Goal: Information Seeking & Learning: Find specific fact

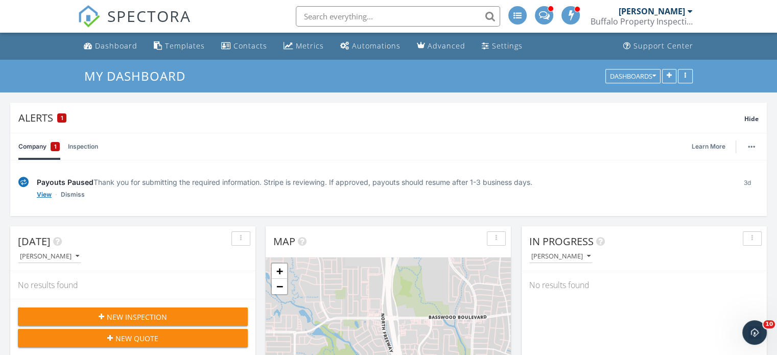
click at [42, 192] on link "View" at bounding box center [44, 194] width 15 height 10
click at [43, 193] on link "View" at bounding box center [44, 194] width 15 height 10
click at [501, 51] on link "Settings" at bounding box center [501, 46] width 49 height 19
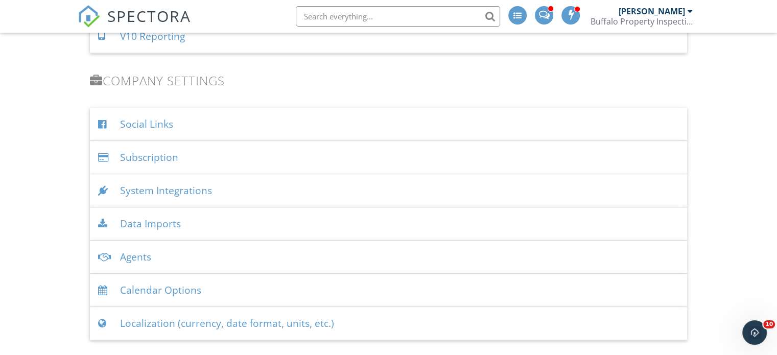
scroll to position [1121, 0]
click at [177, 188] on div "System Integrations" at bounding box center [388, 188] width 597 height 33
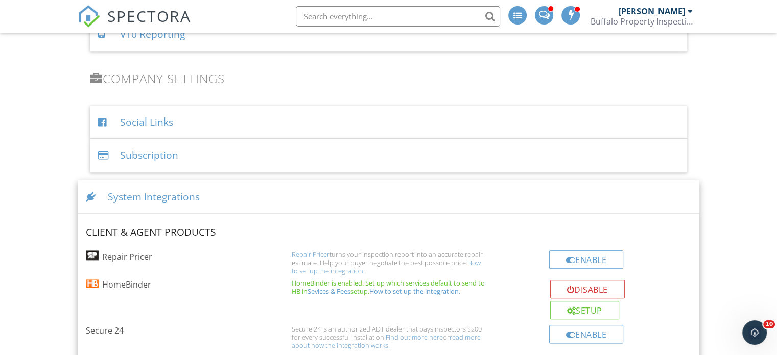
scroll to position [1320, 0]
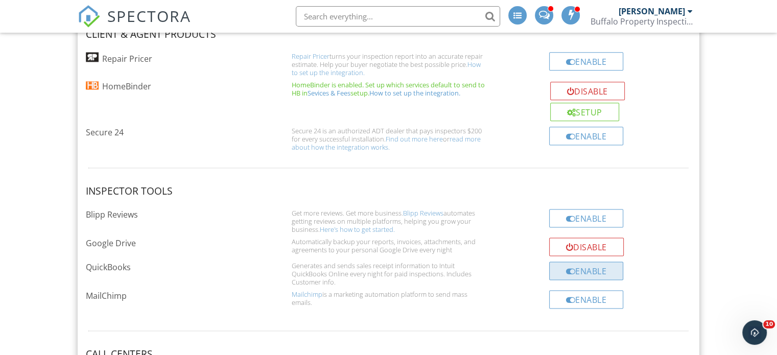
click at [600, 271] on div "Enable" at bounding box center [586, 270] width 75 height 18
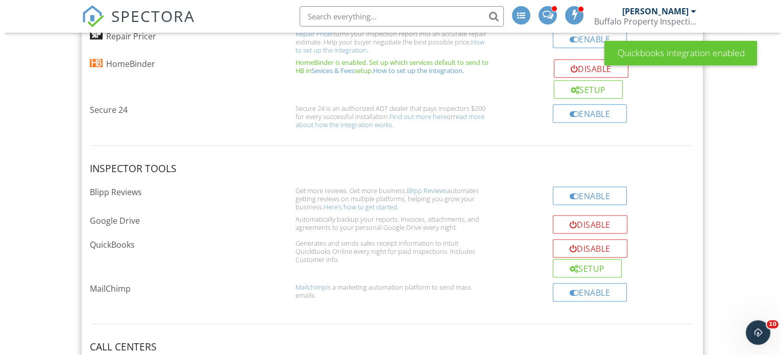
scroll to position [1342, 0]
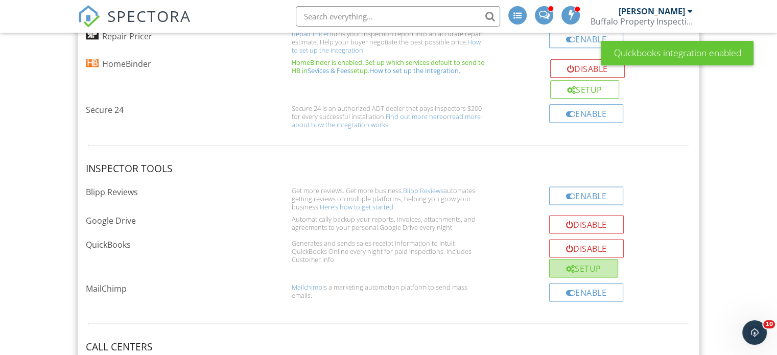
click at [571, 267] on div at bounding box center [570, 269] width 9 height 8
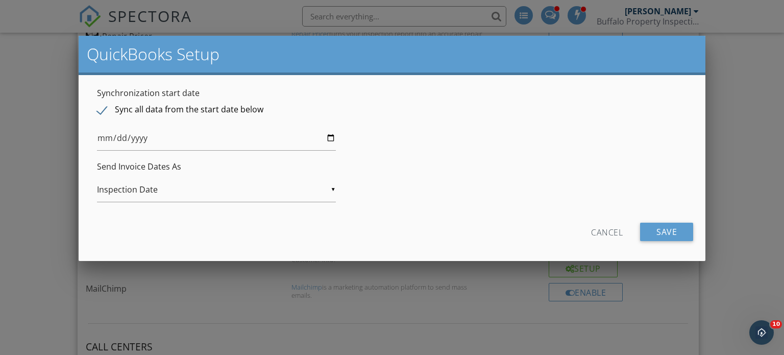
click at [666, 241] on div "Cancel Save" at bounding box center [392, 236] width 603 height 26
click at [663, 232] on input "Save" at bounding box center [666, 232] width 53 height 18
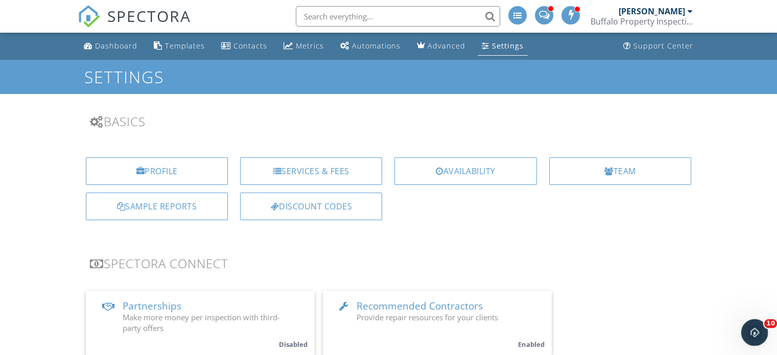
click at [754, 321] on div "Open Intercom Messenger" at bounding box center [753, 331] width 34 height 34
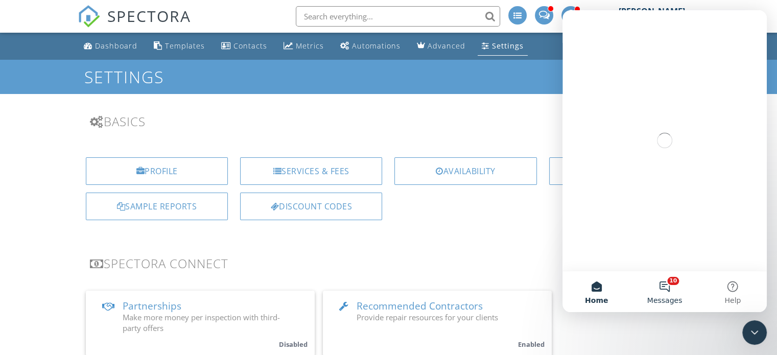
click at [660, 290] on button "10 Messages" at bounding box center [664, 291] width 68 height 41
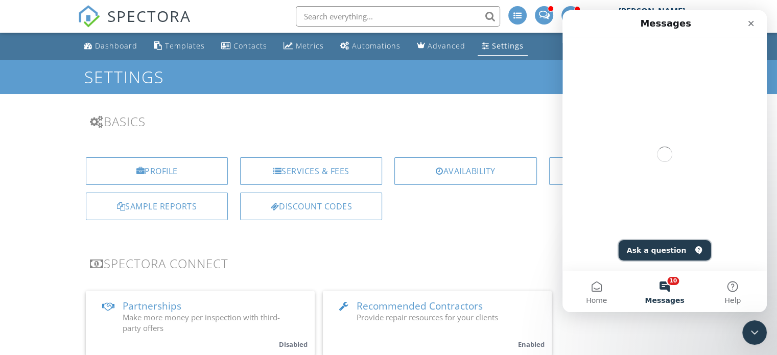
click at [672, 250] on button "Ask a question" at bounding box center [664, 250] width 92 height 20
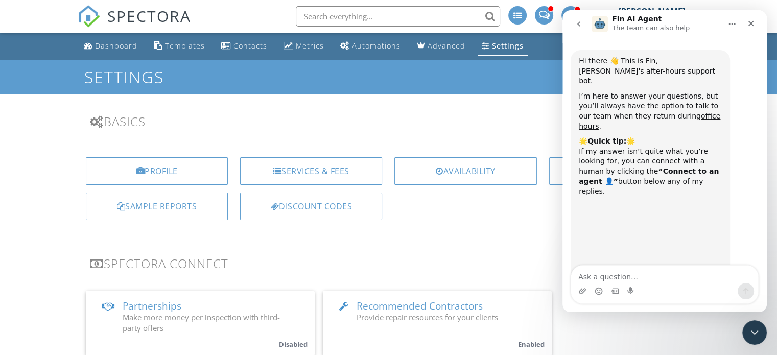
click at [617, 275] on textarea "Ask a question…" at bounding box center [664, 274] width 187 height 17
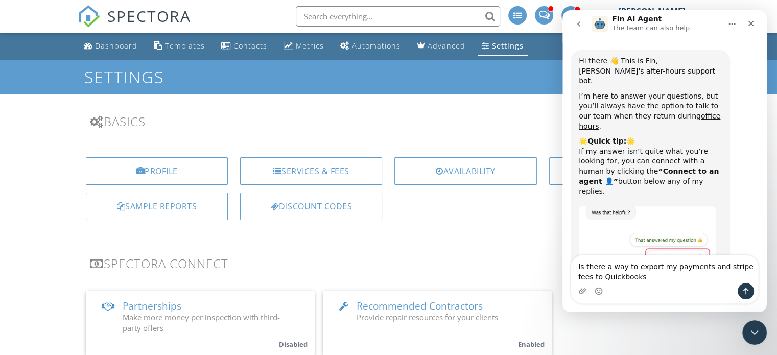
type textarea "Is there a way to export my payments and stripe fees to Quickbooks?"
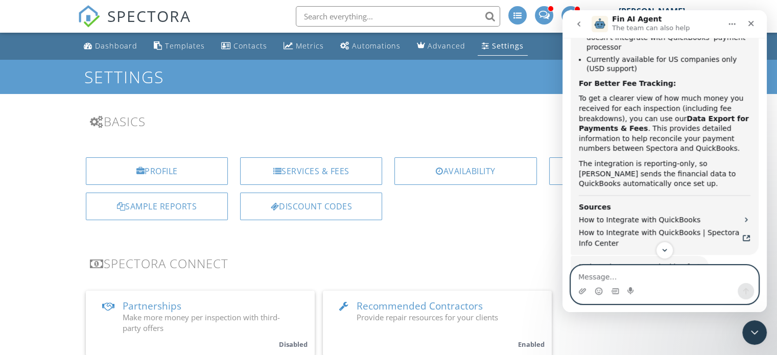
scroll to position [486, 0]
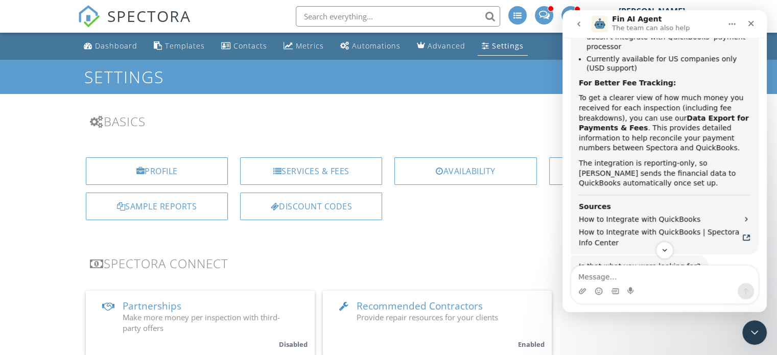
click at [424, 234] on div "Profile Services & Fees Availability Team Sample Reports Discount Codes" at bounding box center [388, 192] width 634 height 87
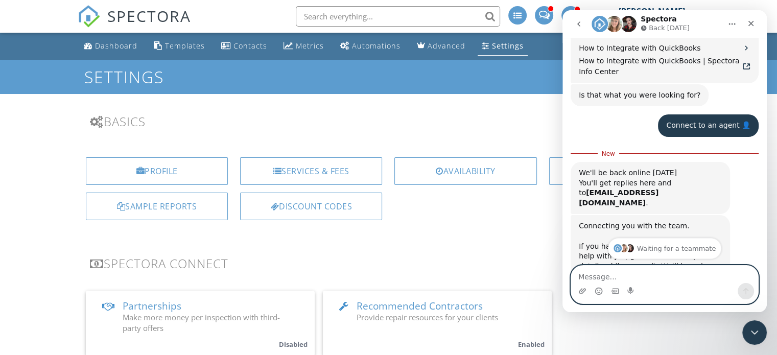
click at [648, 273] on textarea "Message…" at bounding box center [664, 274] width 187 height 17
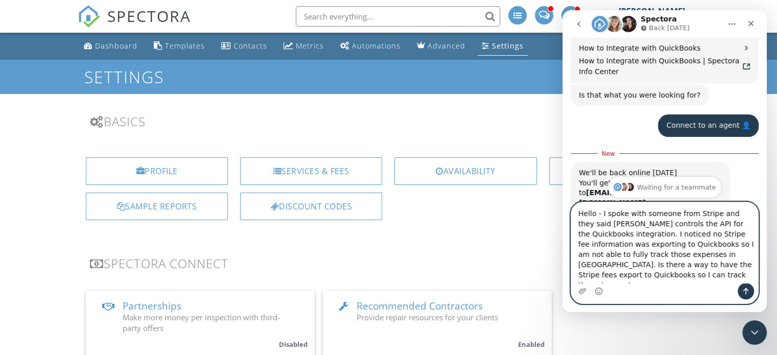
click at [723, 267] on textarea "Hello - I spoke with someone from Stripe and they said Spectora controls the AP…" at bounding box center [664, 242] width 187 height 81
click at [712, 268] on textarea "Hello - I spoke with someone from Stripe and they said Spectora controls the AP…" at bounding box center [664, 242] width 187 height 81
click at [704, 282] on textarea "Hello - I spoke with someone from Stripe and they said Spectora controls the AP…" at bounding box center [664, 242] width 187 height 81
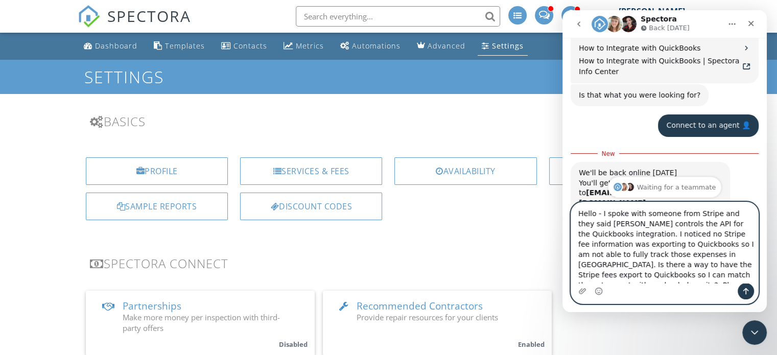
type textarea "Hello - I spoke with someone from Stripe and they said [PERSON_NAME] controls t…"
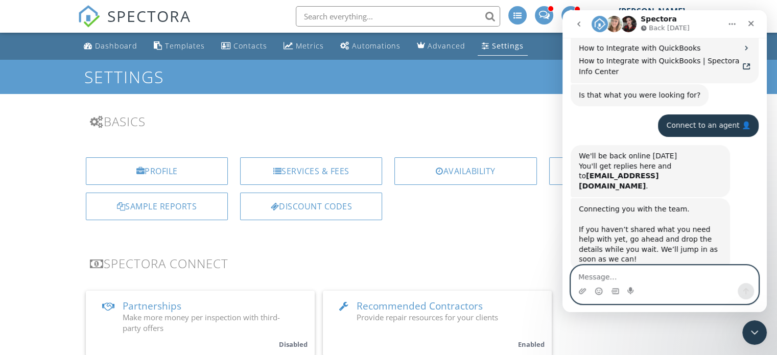
scroll to position [772, 0]
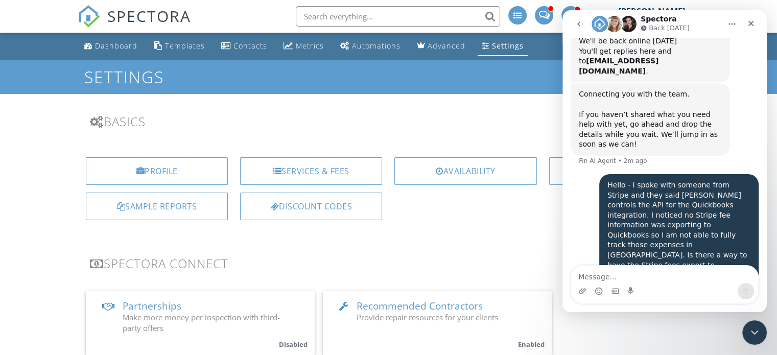
click at [511, 222] on div "Profile Services & Fees Availability Team Sample Reports Discount Codes" at bounding box center [388, 192] width 634 height 87
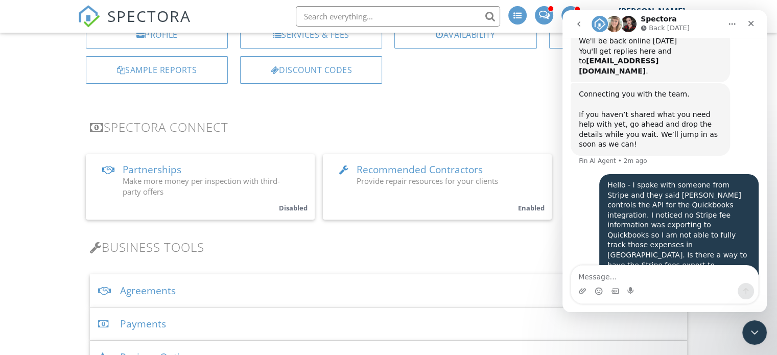
scroll to position [0, 0]
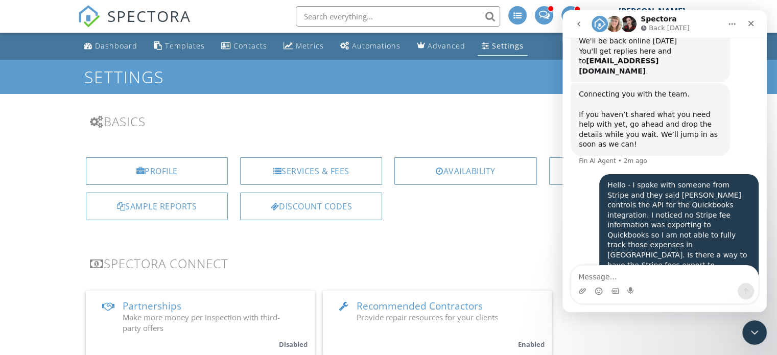
click at [761, 20] on nav "Spectora Back tomorrow" at bounding box center [664, 24] width 204 height 28
click at [754, 22] on icon "Close" at bounding box center [751, 23] width 8 height 8
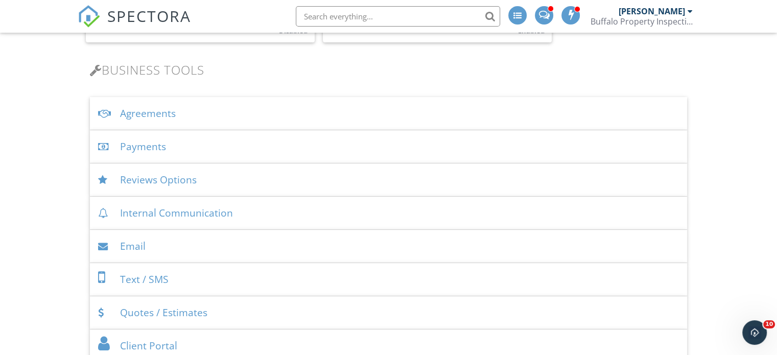
scroll to position [314, 0]
click at [340, 20] on input "text" at bounding box center [398, 16] width 204 height 20
click at [756, 327] on icon "Open Intercom Messenger" at bounding box center [753, 331] width 17 height 17
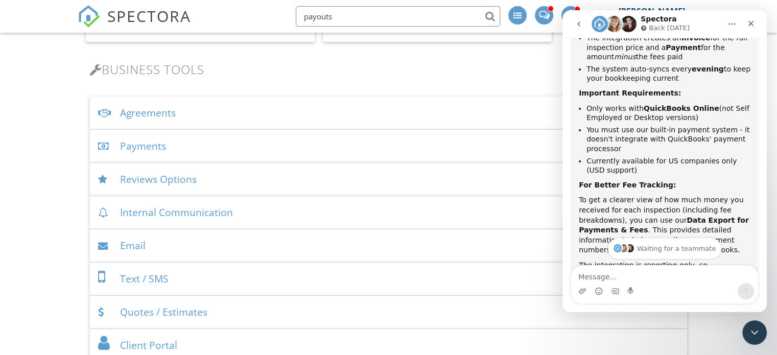
scroll to position [388, 0]
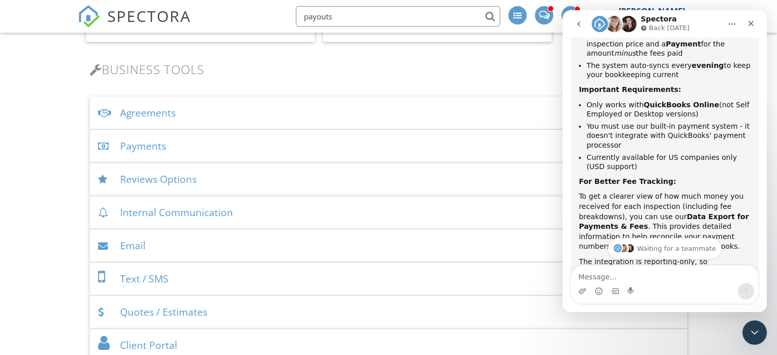
click at [676, 212] on b "Data Export for Payments & Fees" at bounding box center [664, 221] width 170 height 18
drag, startPoint x: 633, startPoint y: 196, endPoint x: 578, endPoint y: 196, distance: 54.6
click at [578, 196] on div "Yes, we have a QuickBooks integration that automatically syncs your payment inf…" at bounding box center [664, 151] width 188 height 401
copy b "Payments & Fees"
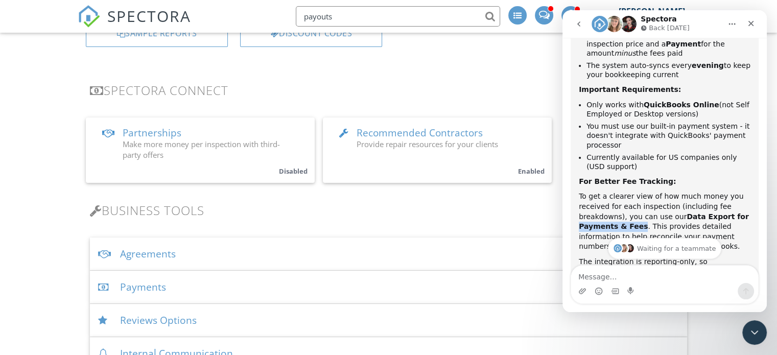
scroll to position [167, 0]
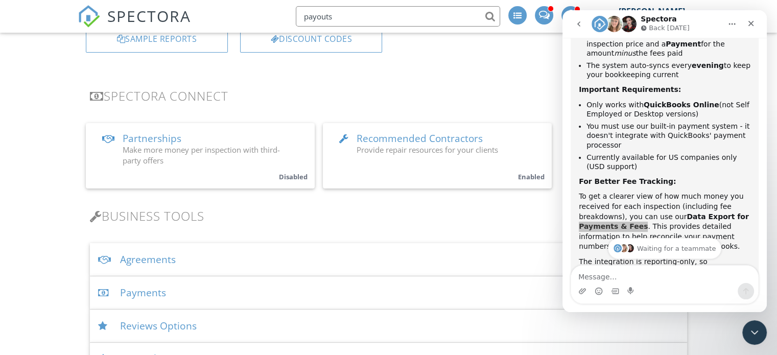
drag, startPoint x: 338, startPoint y: 14, endPoint x: 243, endPoint y: 22, distance: 95.3
click at [243, 22] on div "SPECTORA payouts Lawrence Courtien Buffalo Property Inspections Role: Inspector…" at bounding box center [388, 16] width 621 height 33
type input "Payments & Fees"
click at [749, 26] on icon "Close" at bounding box center [751, 23] width 8 height 8
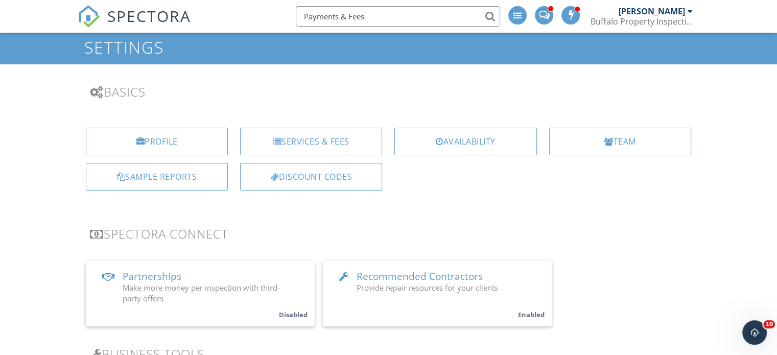
scroll to position [23, 0]
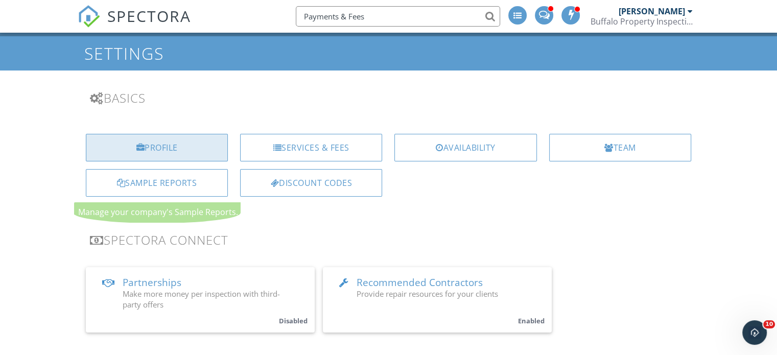
click at [196, 139] on div "Profile" at bounding box center [157, 148] width 142 height 28
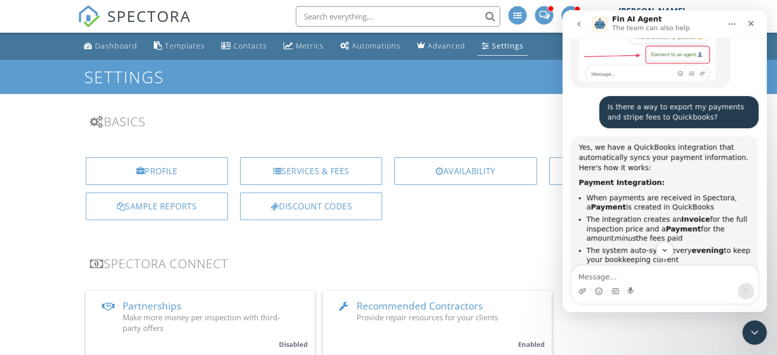
scroll to position [539, 0]
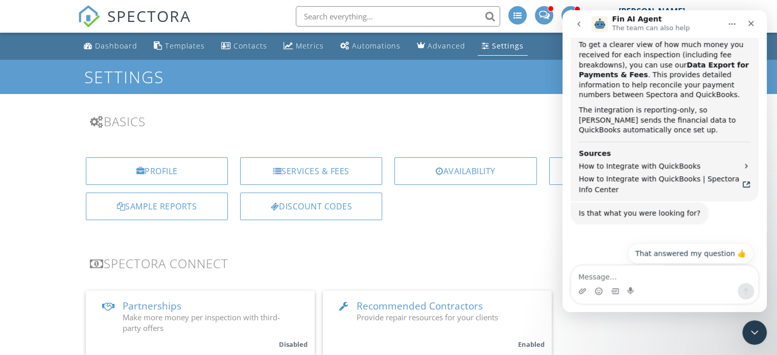
click at [699, 269] on button "Connect to an agent 👤" at bounding box center [704, 279] width 100 height 20
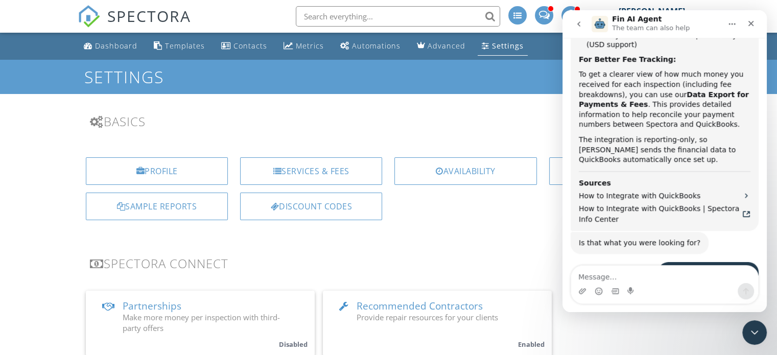
scroll to position [509, 0]
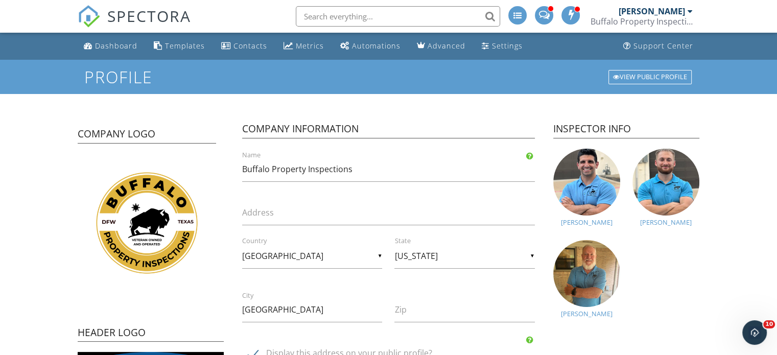
click at [566, 16] on span at bounding box center [571, 15] width 10 height 8
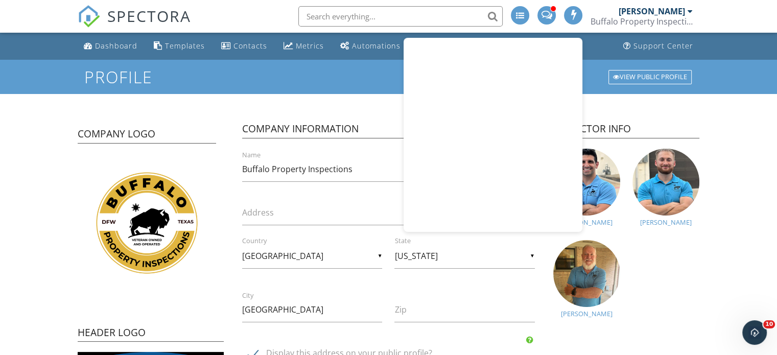
click at [543, 15] on span at bounding box center [546, 15] width 11 height 8
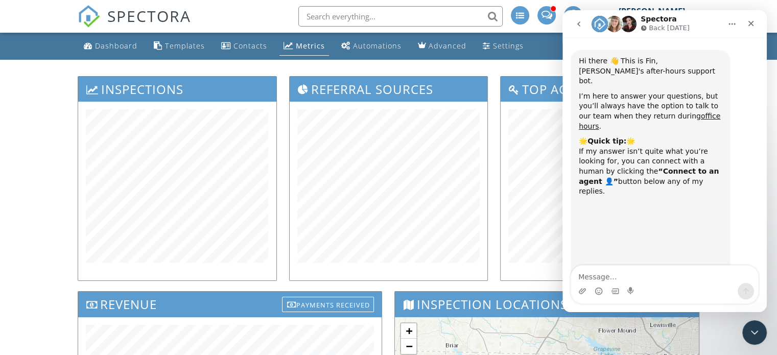
scroll to position [772, 0]
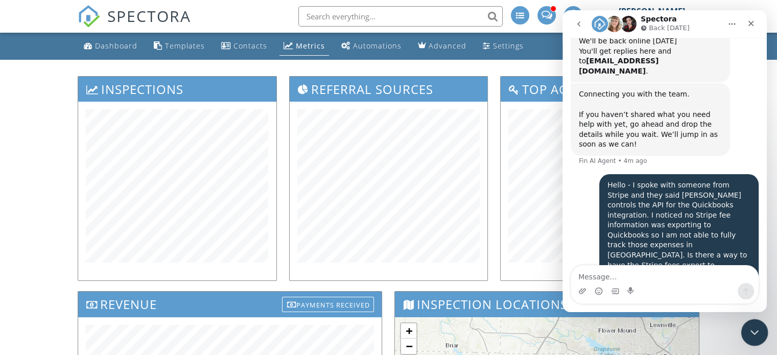
click at [756, 343] on html at bounding box center [752, 331] width 25 height 25
click at [751, 339] on div "Close Intercom Messenger" at bounding box center [752, 331] width 25 height 25
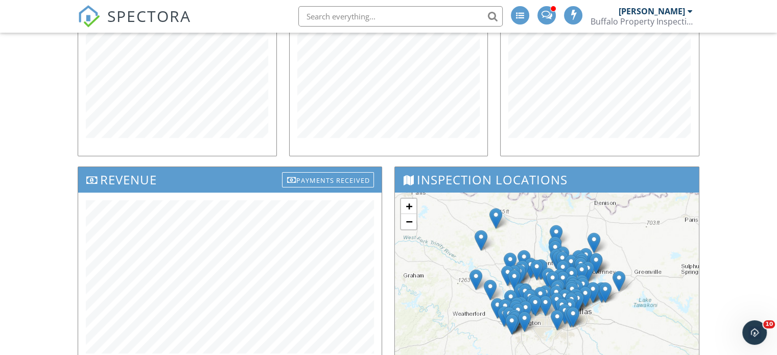
scroll to position [0, 0]
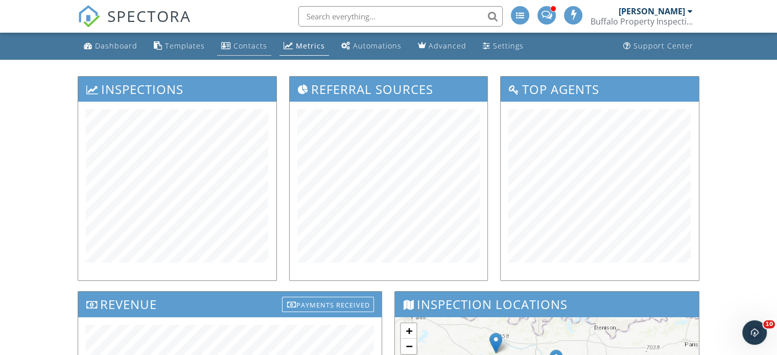
click at [245, 42] on div "Contacts" at bounding box center [250, 46] width 34 height 10
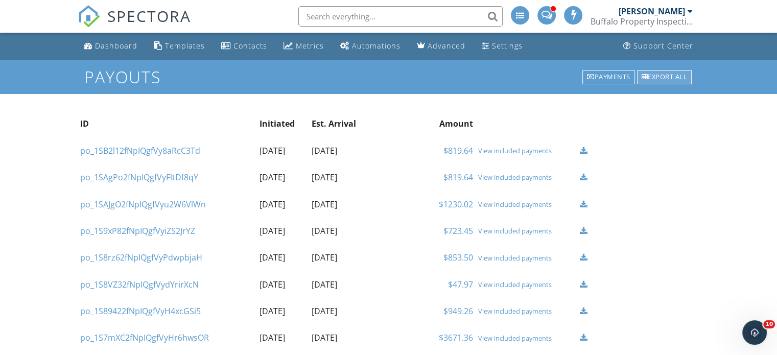
click at [657, 75] on div "Export all" at bounding box center [664, 77] width 55 height 14
click at [754, 328] on icon "Open Intercom Messenger" at bounding box center [753, 331] width 17 height 17
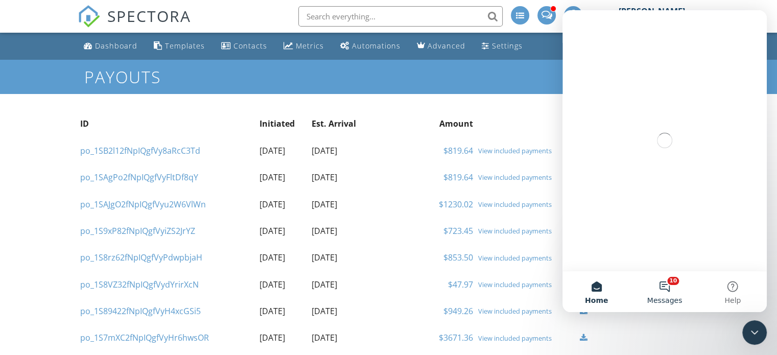
click at [658, 301] on span "Messages" at bounding box center [664, 300] width 35 height 7
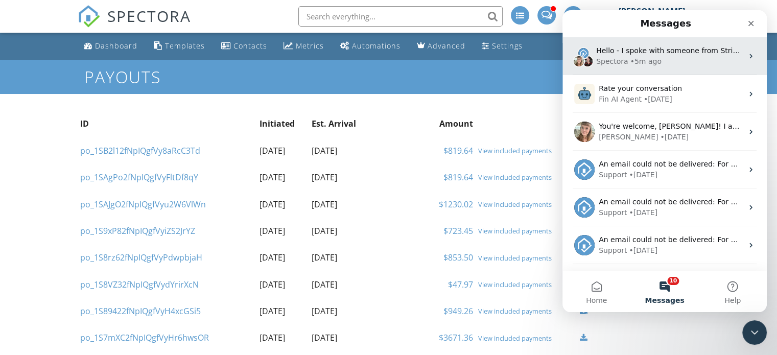
click at [636, 63] on div "• 5m ago" at bounding box center [645, 61] width 31 height 11
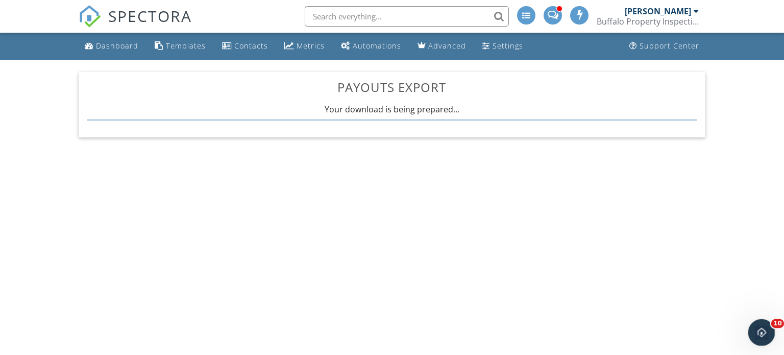
click at [768, 336] on div "Open Intercom Messenger" at bounding box center [761, 331] width 34 height 34
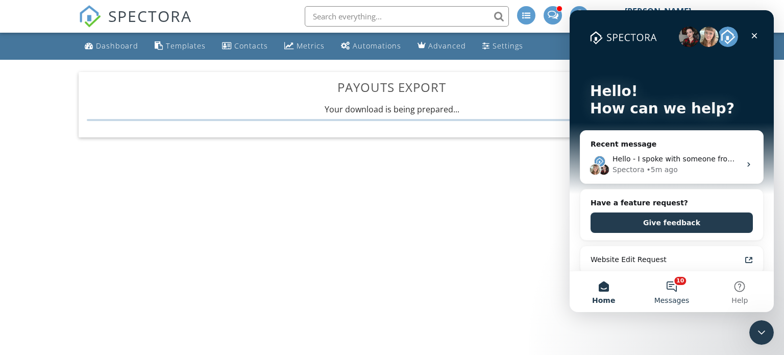
click at [675, 287] on button "10 Messages" at bounding box center [672, 291] width 68 height 41
